Goal: Transaction & Acquisition: Purchase product/service

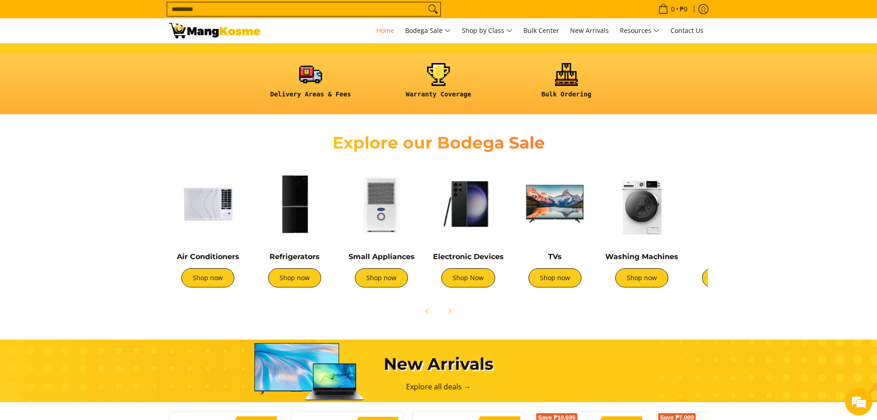
scroll to position [233, 0]
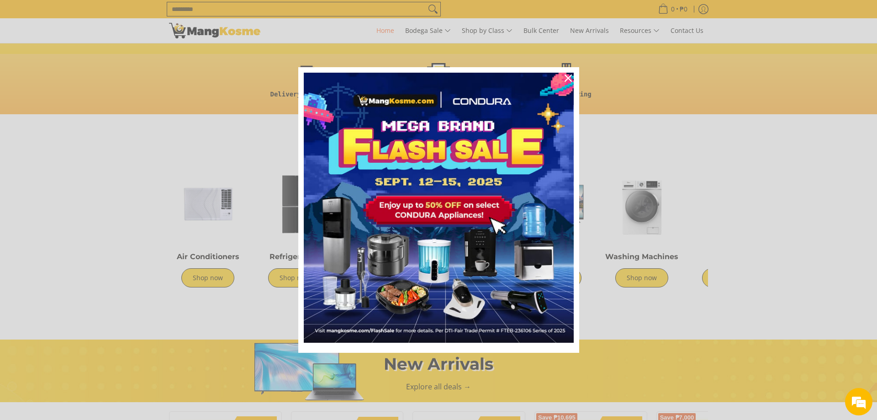
click at [204, 273] on div "Marketing offer form" at bounding box center [438, 210] width 877 height 420
click at [567, 76] on icon "close icon" at bounding box center [568, 77] width 7 height 7
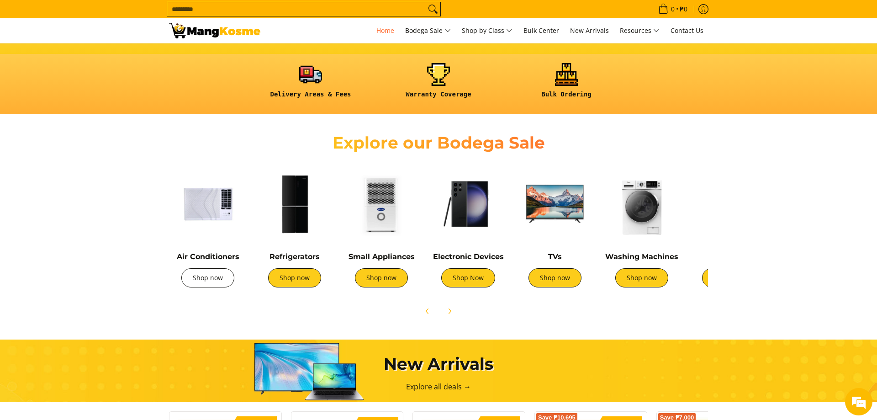
scroll to position [0, 726]
click at [201, 276] on link "Shop now" at bounding box center [207, 277] width 53 height 19
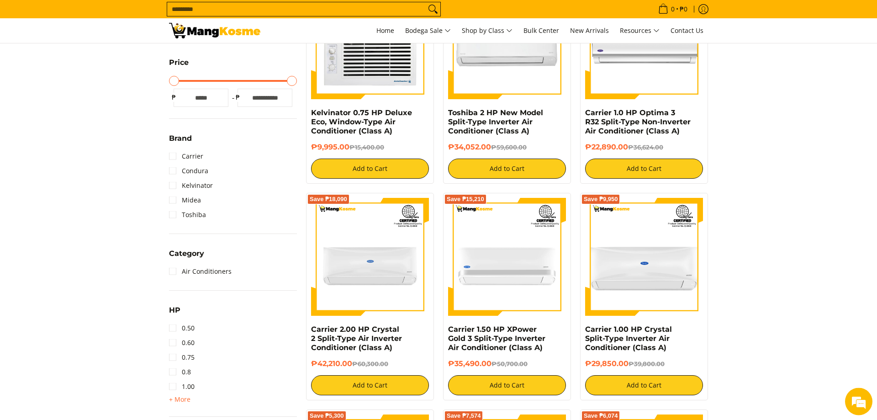
scroll to position [280, 0]
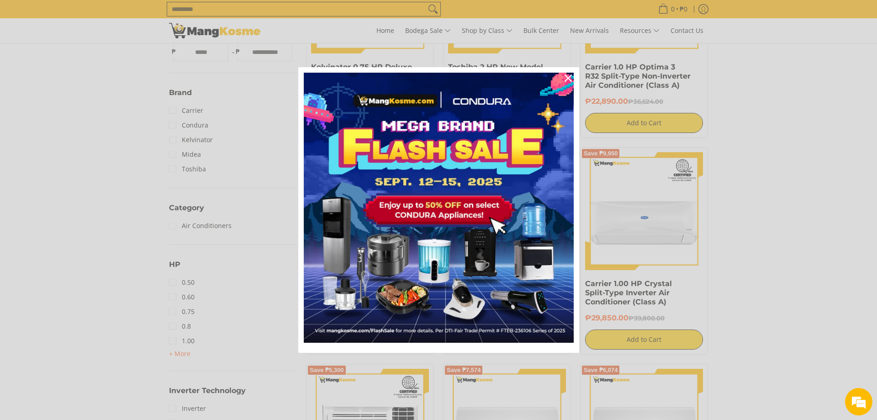
click at [172, 313] on div "Marketing offer form" at bounding box center [438, 210] width 877 height 420
click at [569, 77] on icon "close icon" at bounding box center [568, 77] width 7 height 7
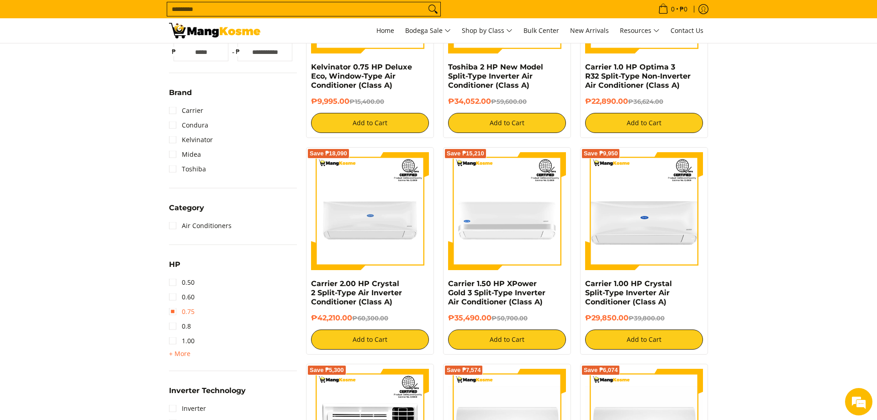
click at [184, 313] on link "0.75" at bounding box center [182, 311] width 26 height 15
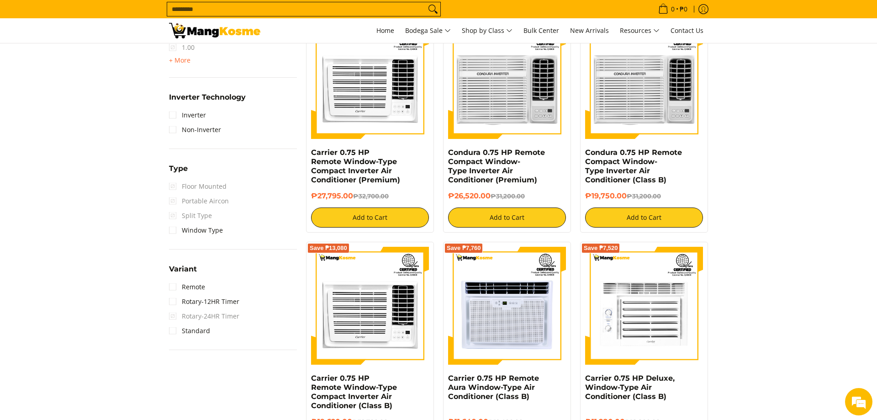
scroll to position [501, 0]
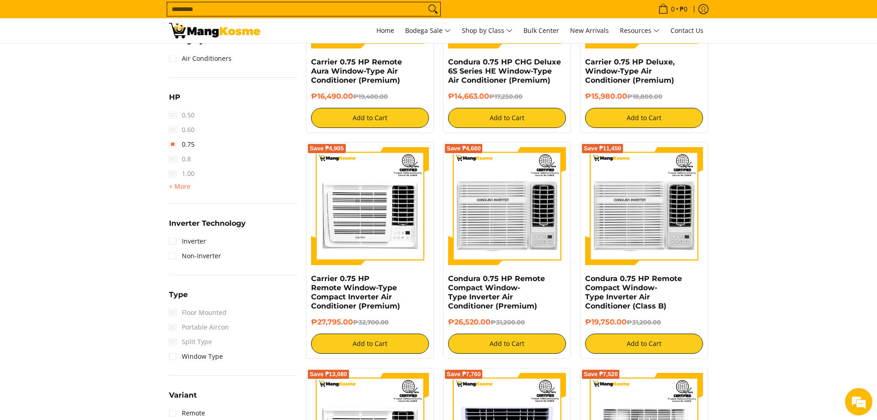
click at [186, 175] on span "1.00" at bounding box center [182, 173] width 26 height 15
click at [173, 175] on span "1.00" at bounding box center [182, 173] width 26 height 15
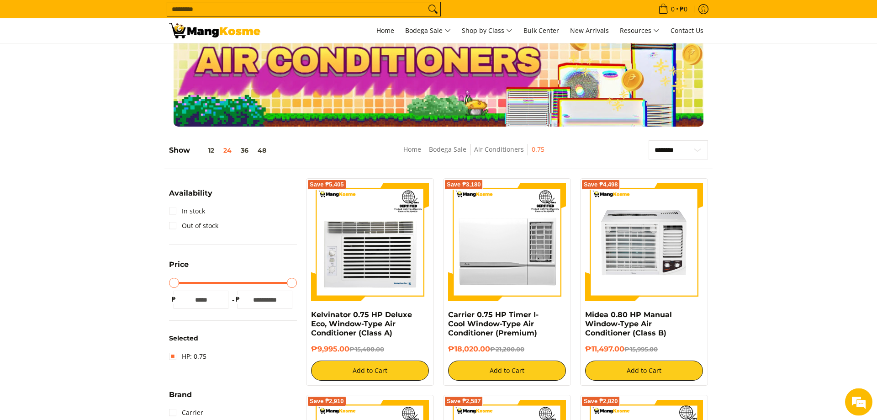
scroll to position [0, 0]
